Goal: Browse casually

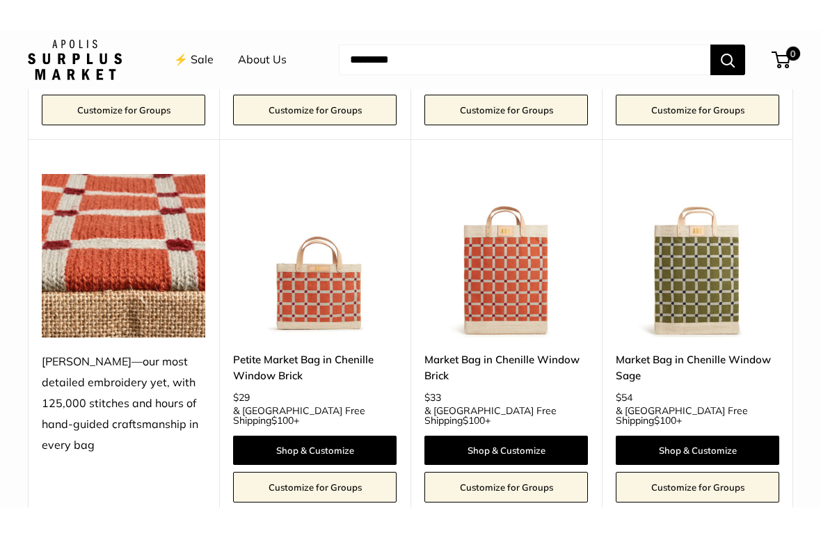
scroll to position [2092, 0]
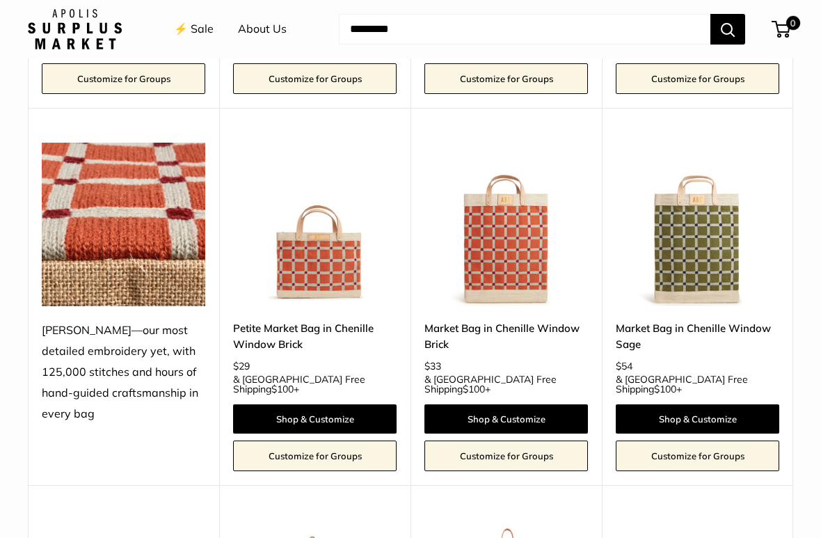
click at [300, 154] on img at bounding box center [315, 225] width 164 height 164
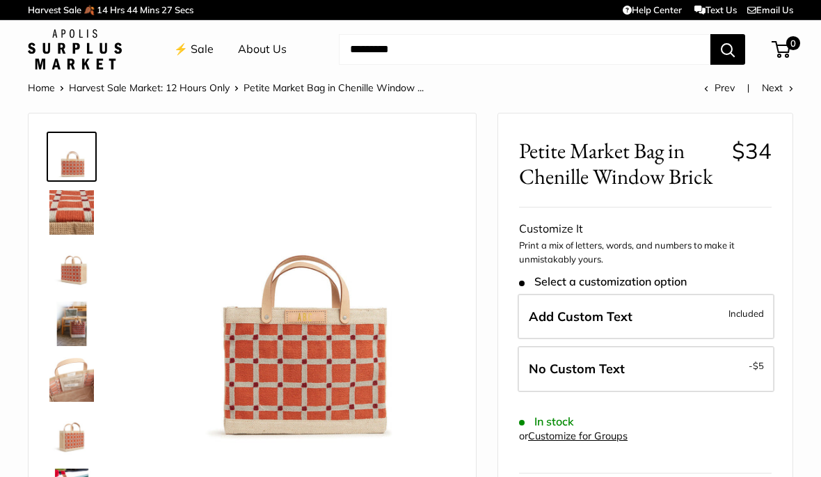
click at [65, 211] on img at bounding box center [71, 212] width 45 height 45
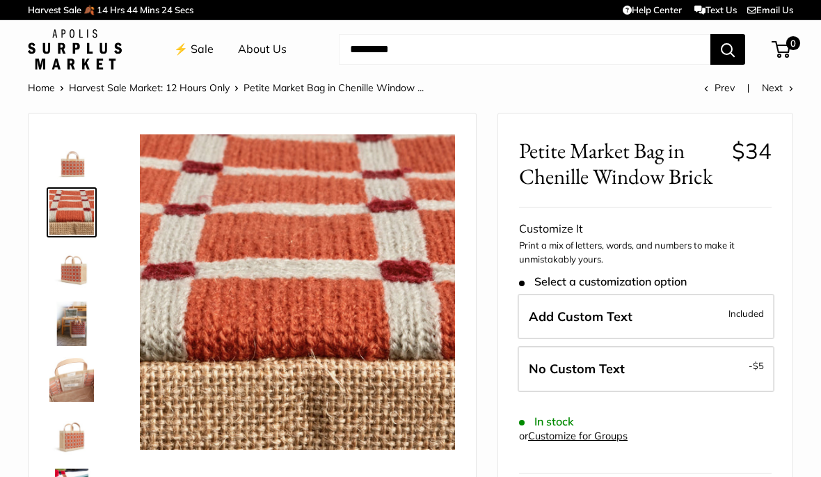
click at [73, 272] on img at bounding box center [71, 268] width 45 height 45
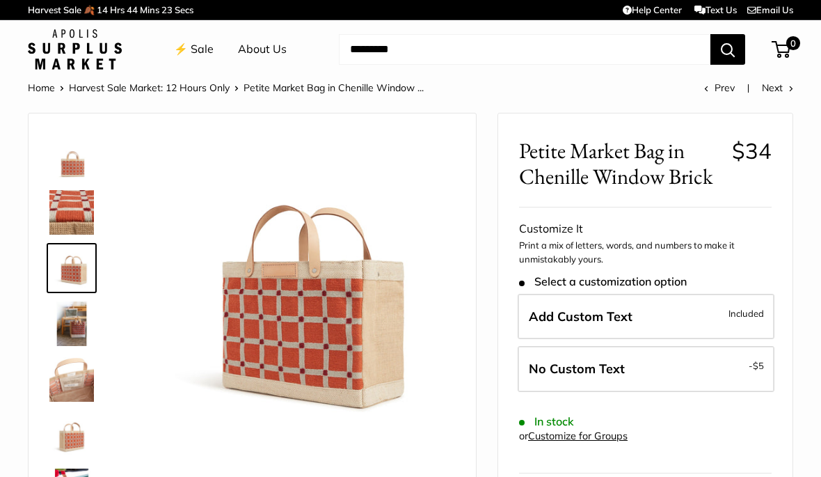
click at [84, 343] on img at bounding box center [71, 323] width 45 height 45
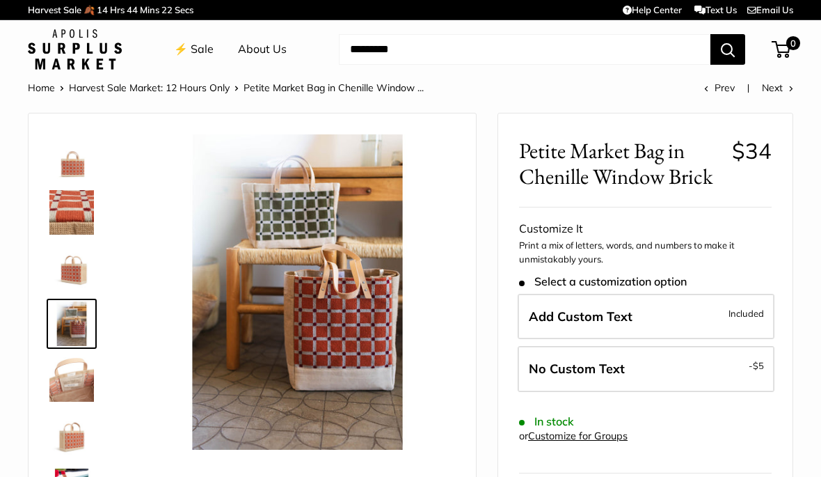
click at [84, 358] on img at bounding box center [71, 379] width 45 height 45
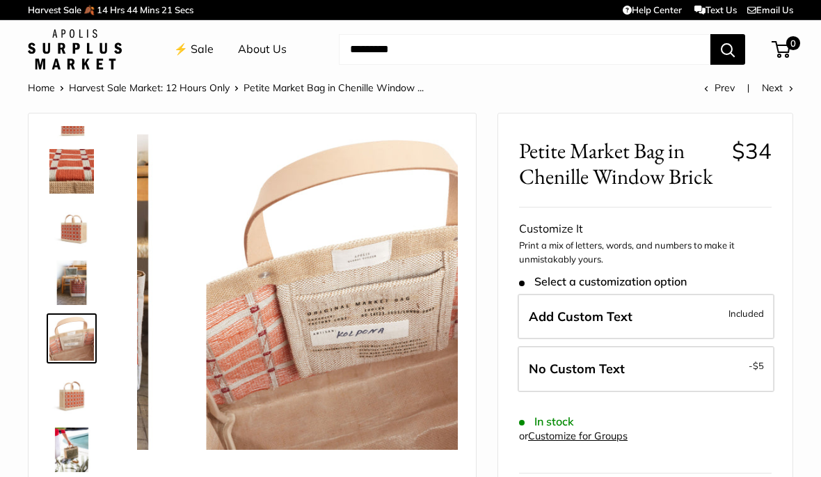
scroll to position [43, 0]
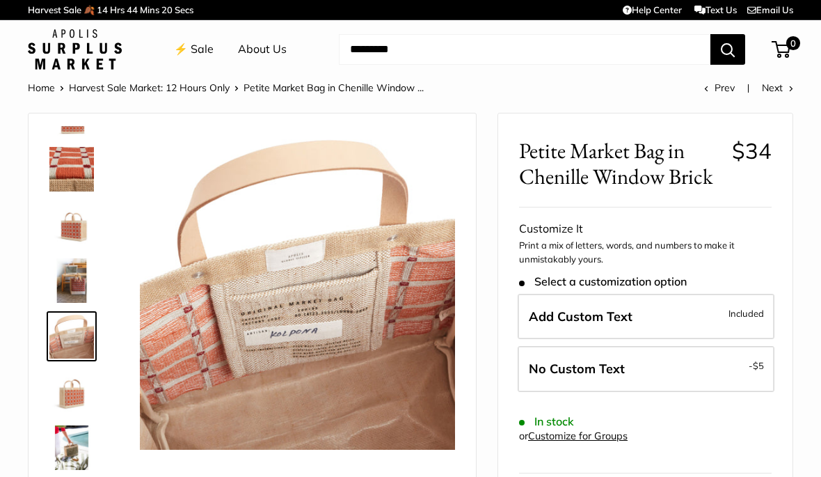
click at [69, 438] on img at bounding box center [71, 447] width 45 height 45
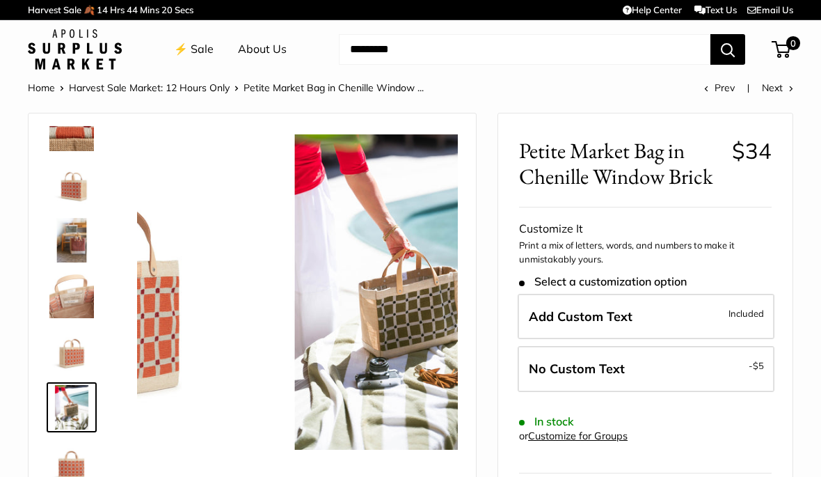
scroll to position [89, 0]
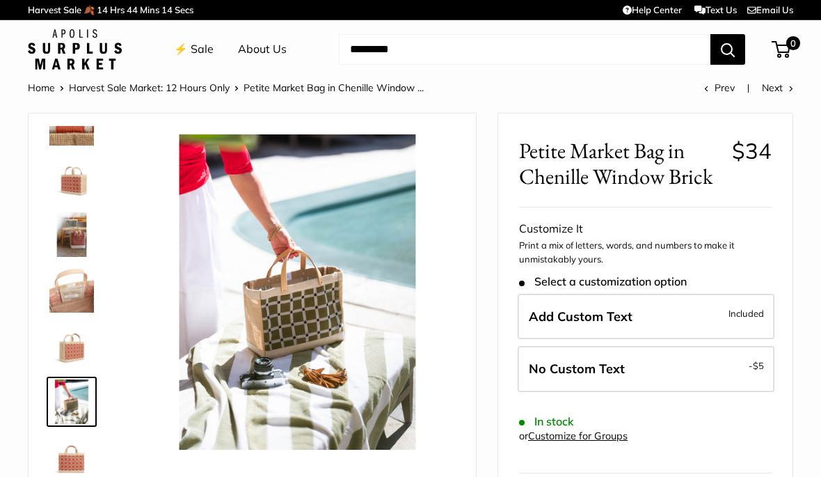
click at [74, 183] on img at bounding box center [71, 179] width 45 height 45
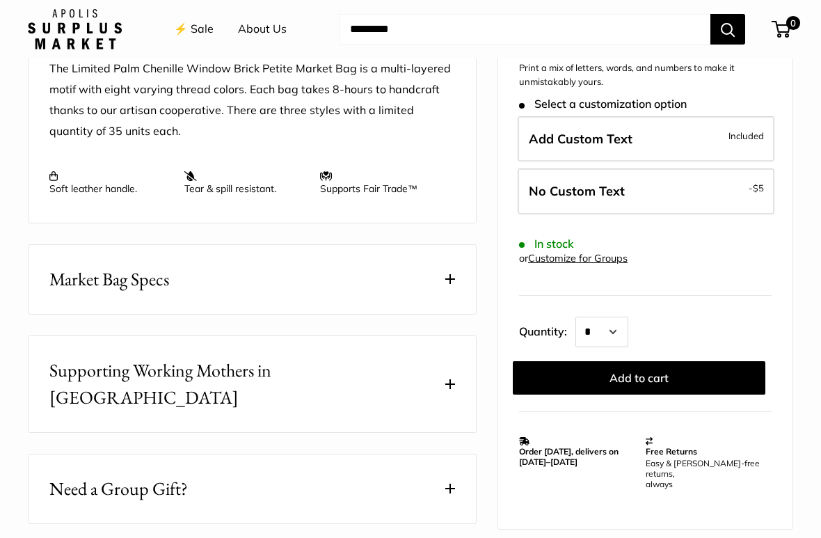
scroll to position [610, 0]
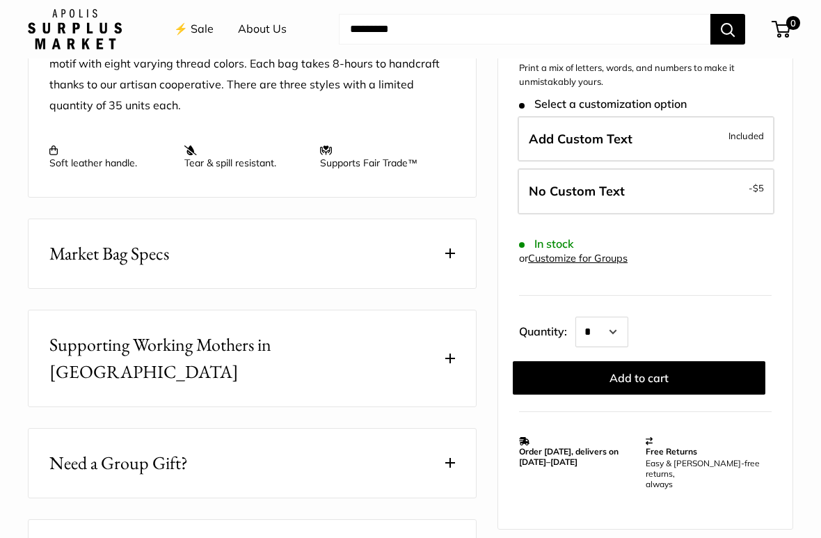
click at [454, 241] on button "Market Bag Specs" at bounding box center [252, 253] width 447 height 69
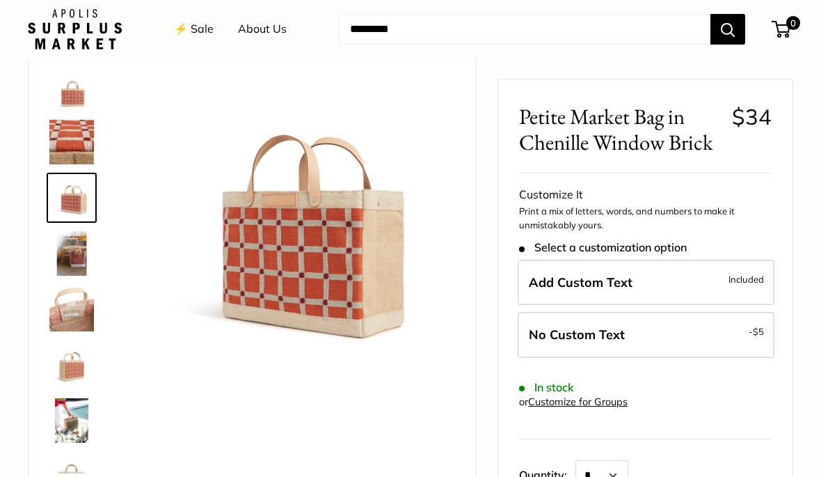
scroll to position [0, 0]
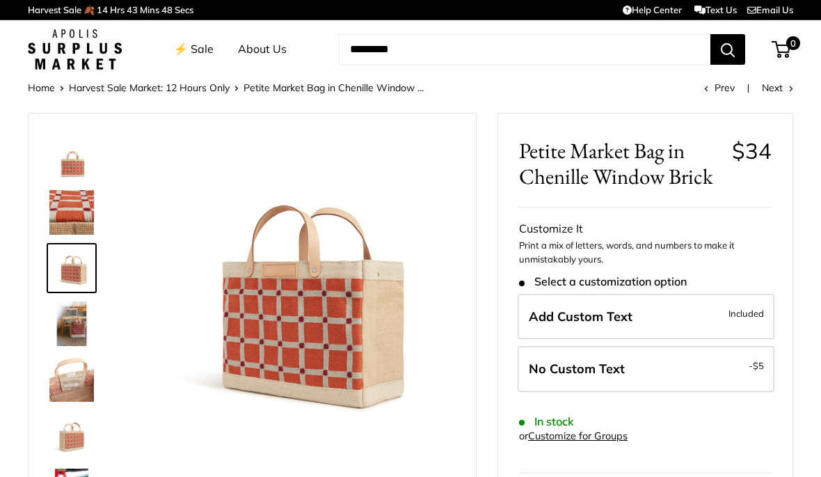
click at [65, 322] on img at bounding box center [71, 323] width 45 height 45
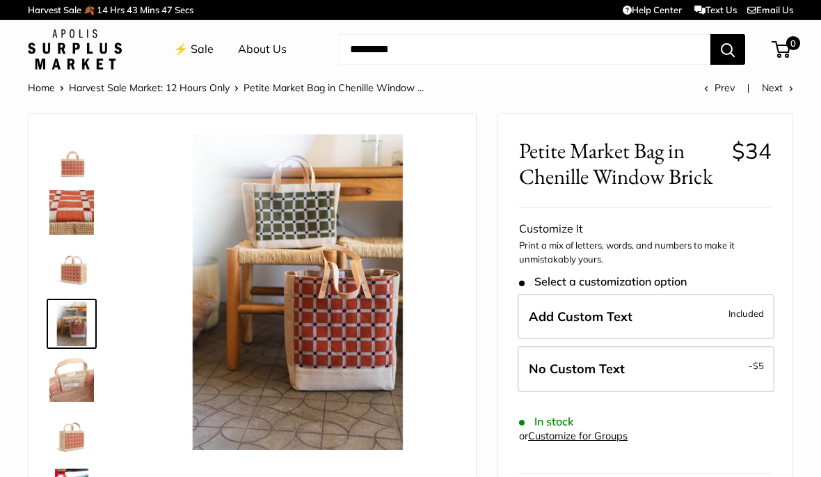
click at [61, 393] on img at bounding box center [71, 379] width 45 height 45
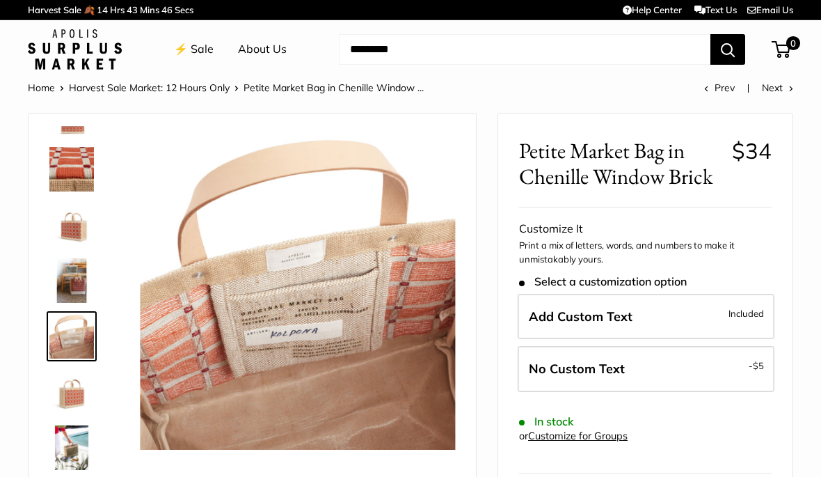
click at [58, 408] on img at bounding box center [71, 392] width 45 height 45
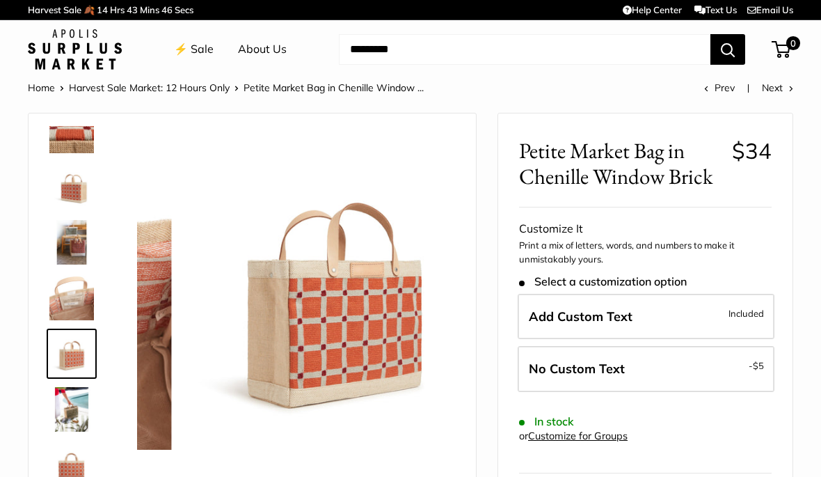
scroll to position [89, 0]
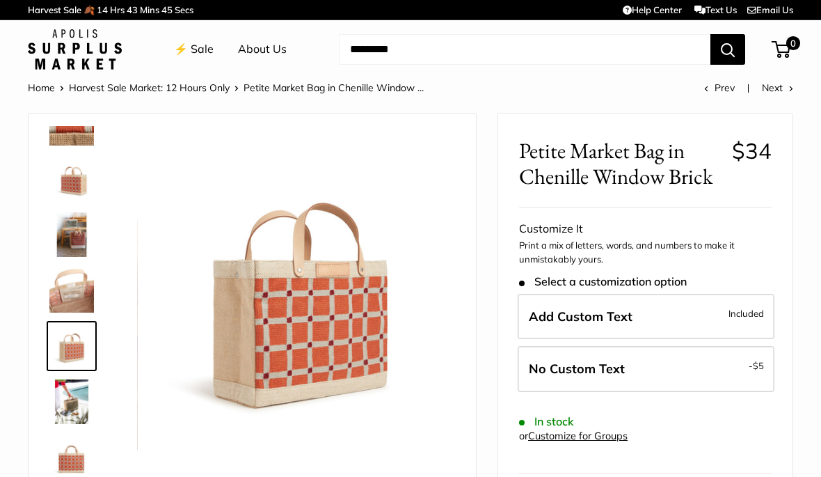
click at [65, 413] on img at bounding box center [71, 401] width 45 height 45
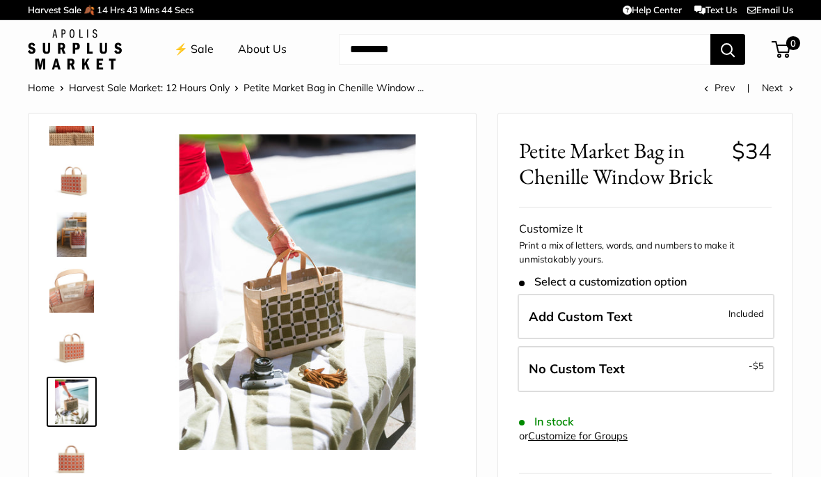
click at [76, 447] on img at bounding box center [71, 457] width 45 height 45
